Goal: Task Accomplishment & Management: Complete application form

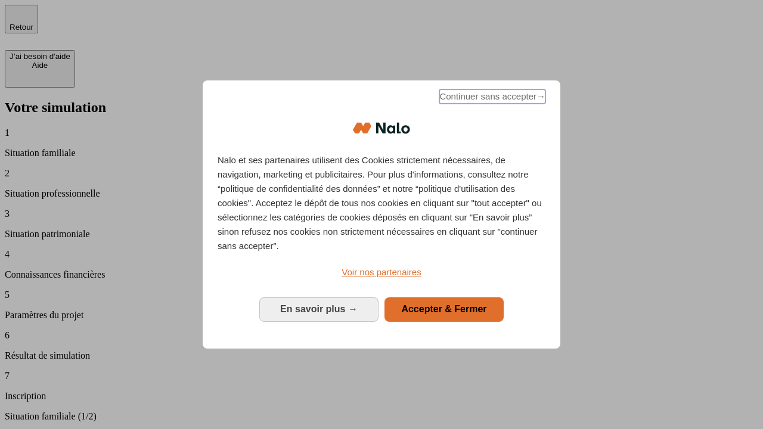
click at [492, 104] on span "Continuer sans accepter →" at bounding box center [492, 96] width 106 height 14
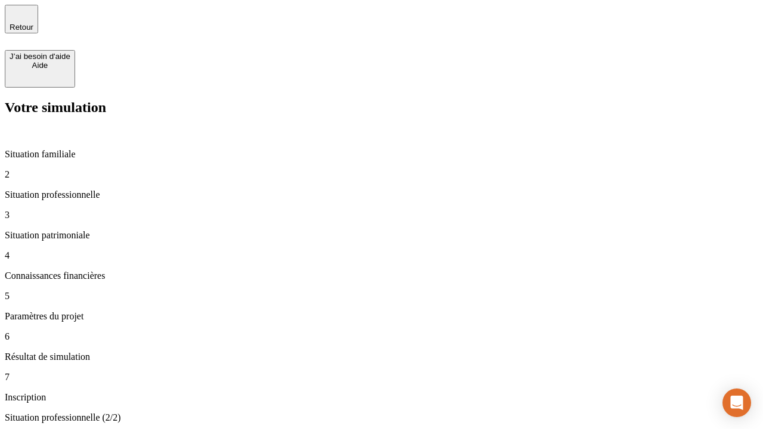
type input "30 000"
